Goal: Task Accomplishment & Management: Use online tool/utility

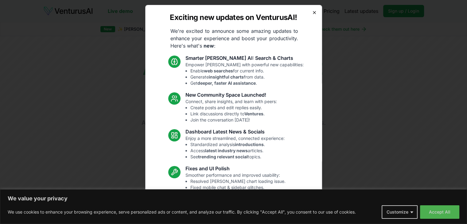
click at [312, 13] on icon "button" at bounding box center [314, 12] width 5 height 5
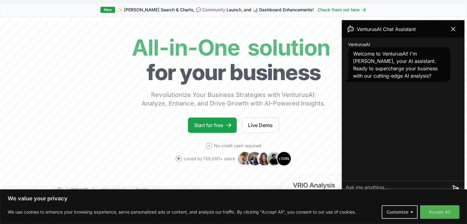
scroll to position [16, 0]
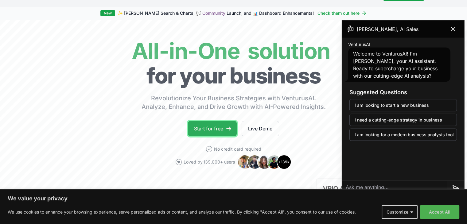
click at [204, 128] on link "Start for free" at bounding box center [212, 128] width 49 height 15
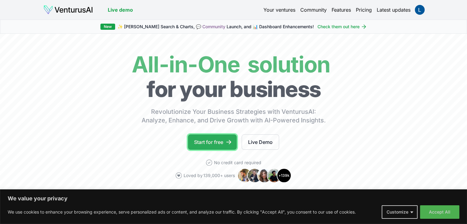
click at [227, 135] on link "Start for free" at bounding box center [212, 141] width 49 height 15
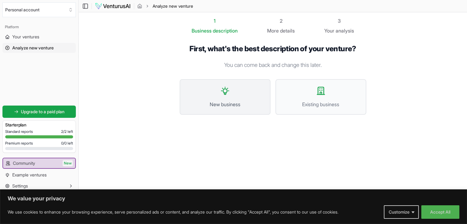
click at [214, 106] on span "New business" at bounding box center [224, 104] width 77 height 7
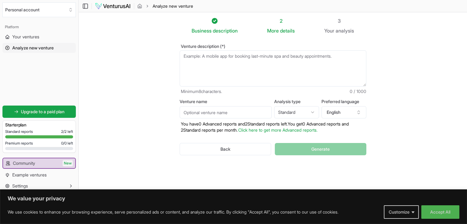
click at [230, 71] on textarea "Venture description (*)" at bounding box center [272, 68] width 187 height 36
paste textarea "I have given idea for Coffee Shop in [GEOGRAPHIC_DATA], [GEOGRAPHIC_DATA]"
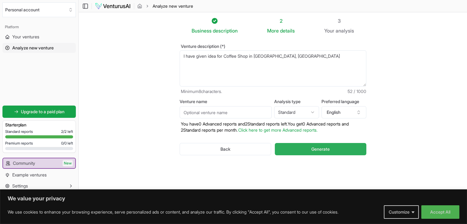
type textarea "I have given idea for Coffee Shop in [GEOGRAPHIC_DATA], [GEOGRAPHIC_DATA]"
click at [344, 149] on button "Generate" at bounding box center [320, 149] width 91 height 12
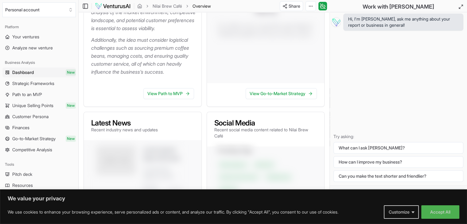
scroll to position [218, 0]
click at [176, 93] on link "View Path to MVP" at bounding box center [168, 94] width 51 height 11
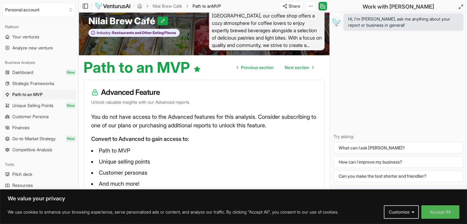
scroll to position [42, 0]
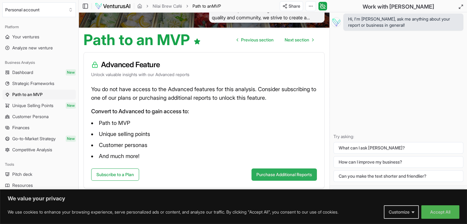
click at [280, 176] on button "Purchase Additional Reports" at bounding box center [283, 174] width 65 height 12
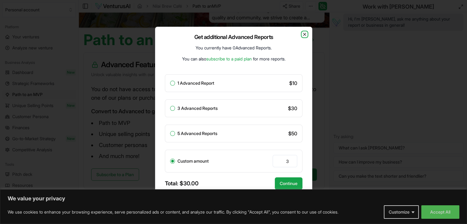
click at [304, 35] on icon "button" at bounding box center [304, 34] width 2 height 2
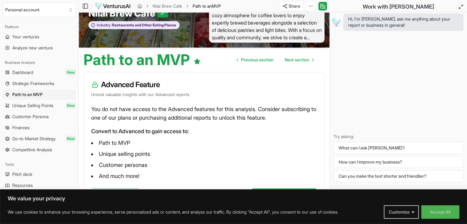
scroll to position [23, 0]
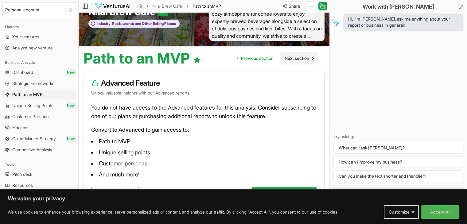
click at [299, 59] on span "Next section" at bounding box center [296, 58] width 25 height 6
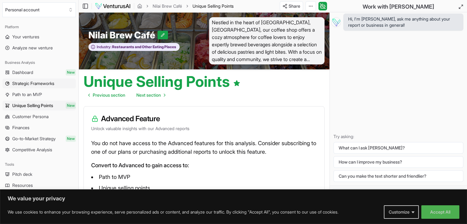
click at [29, 84] on span "Strategic Frameworks" at bounding box center [33, 83] width 42 height 6
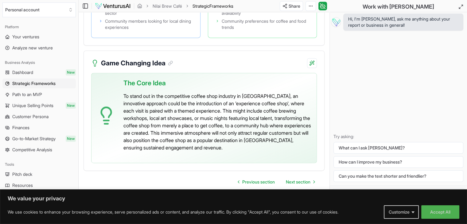
scroll to position [1494, 0]
